Goal: Information Seeking & Learning: Check status

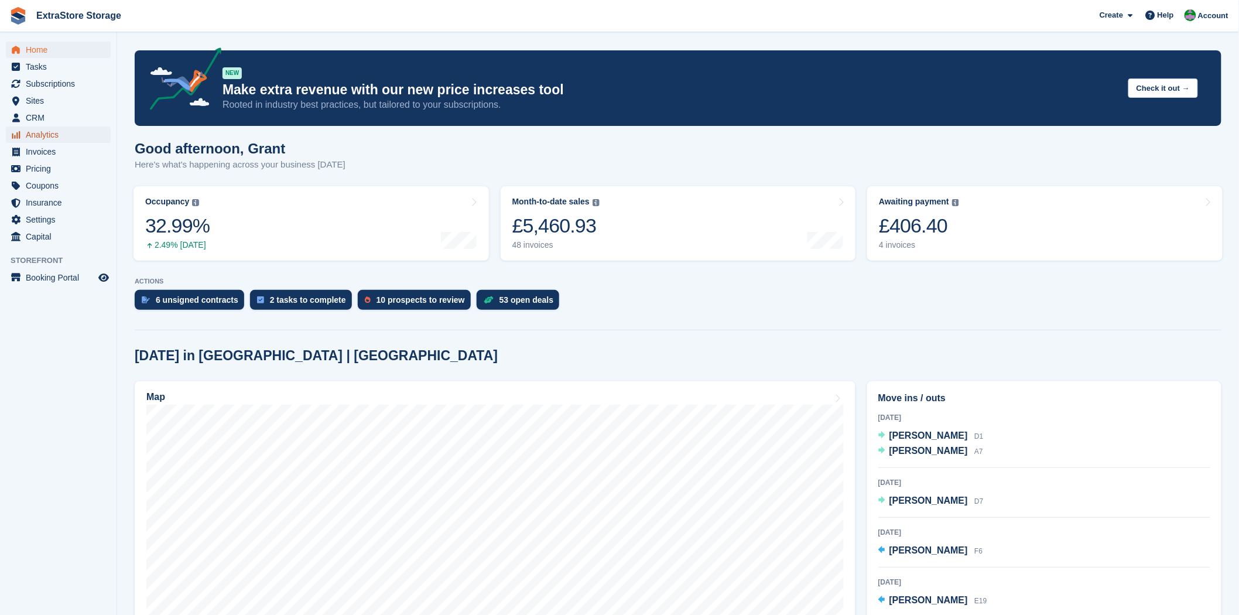
click at [39, 129] on span "Analytics" at bounding box center [61, 134] width 70 height 16
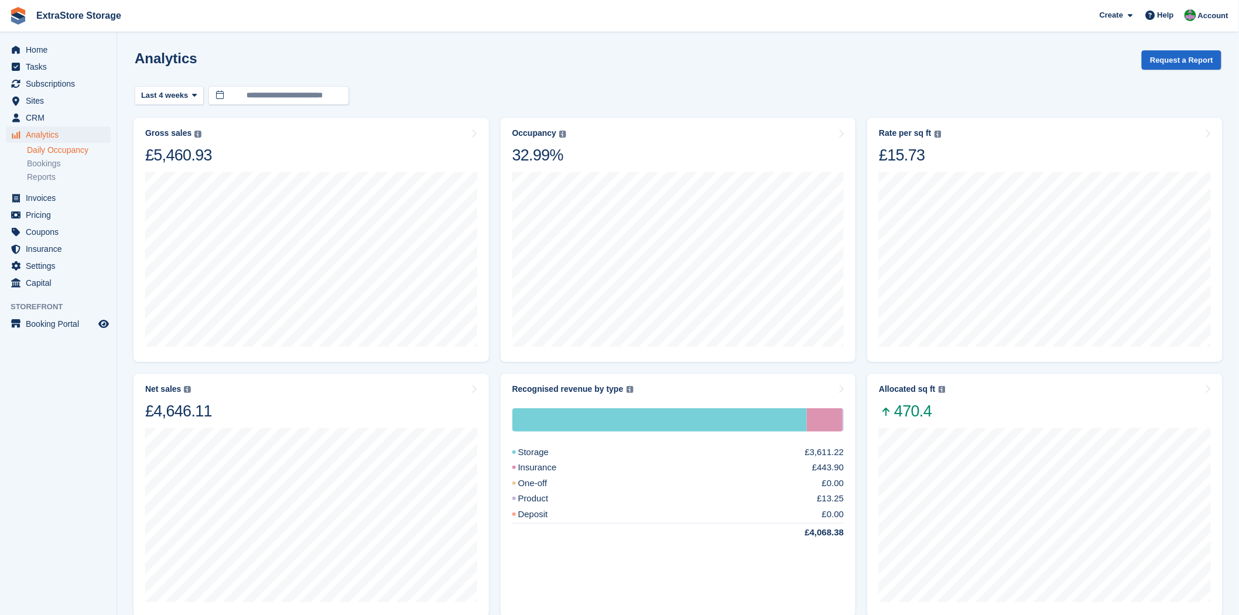
click at [50, 152] on link "Daily Occupancy" at bounding box center [69, 150] width 84 height 11
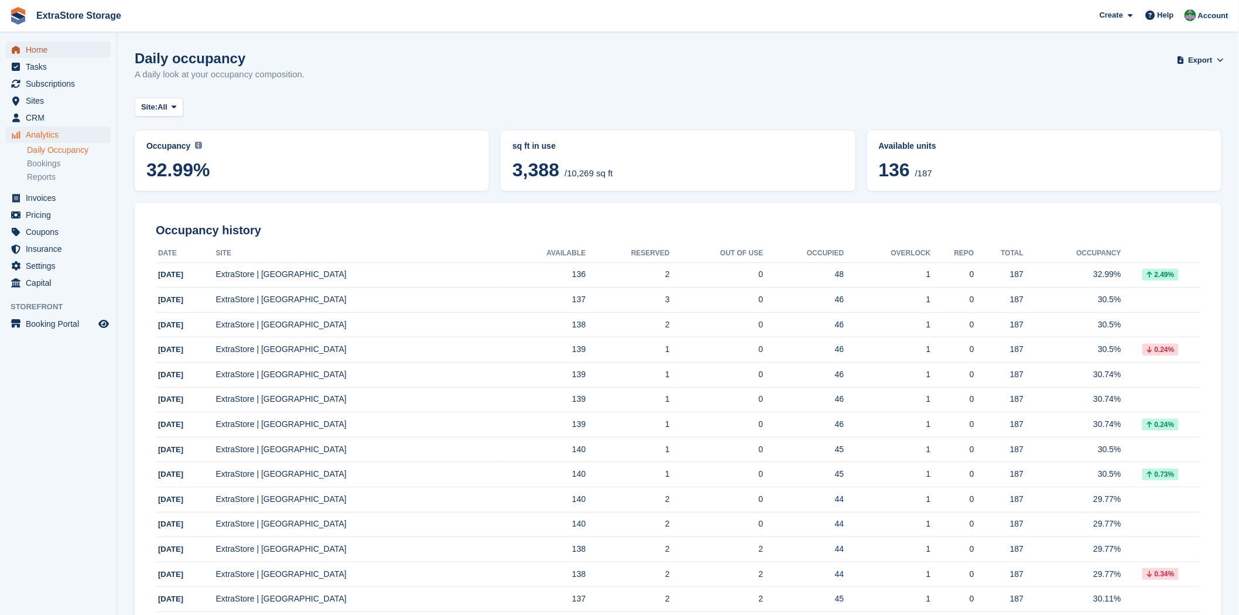
click at [43, 55] on span "Home" at bounding box center [61, 50] width 70 height 16
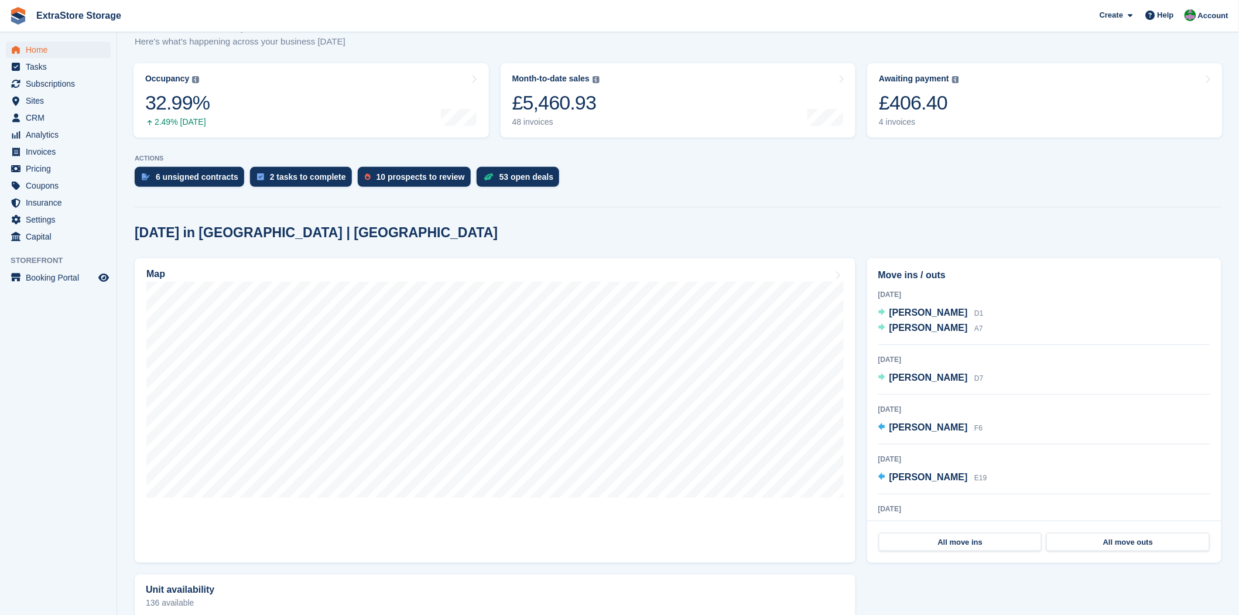
scroll to position [130, 0]
